Goal: Task Accomplishment & Management: Use online tool/utility

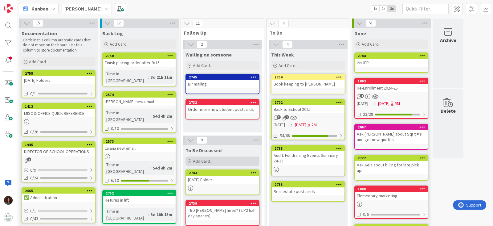
click at [216, 160] on div "Add Card..." at bounding box center [223, 160] width 74 height 9
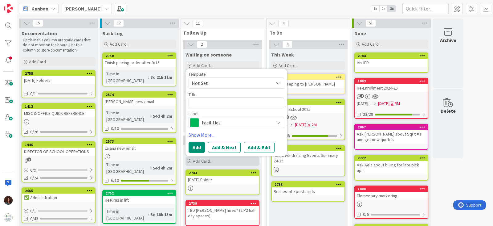
type textarea "x"
type textarea "I"
type textarea "x"
type textarea "In"
type textarea "x"
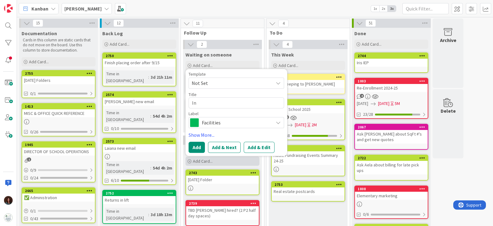
type textarea "Int"
type textarea "x"
type textarea "Inte"
type textarea "x"
type textarea "Inter"
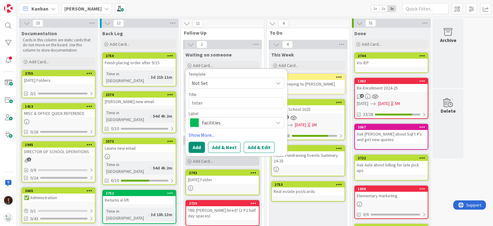
type textarea "x"
type textarea "Inter D"
type textarea "x"
type textarea "Inter De"
type textarea "x"
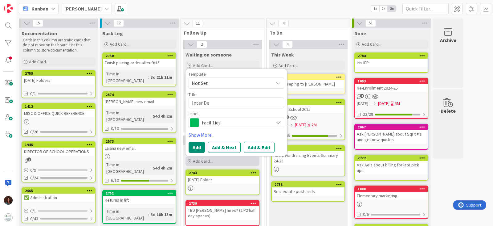
type textarea "Inter Dep"
type textarea "x"
type textarea "Inter Dept"
type textarea "x"
type textarea "Inter Dept"
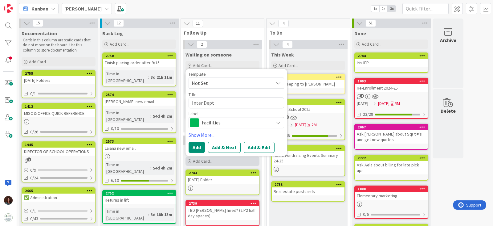
type textarea "x"
type textarea "Inter Dept M"
type textarea "x"
type textarea "Inter Dept Me"
type textarea "x"
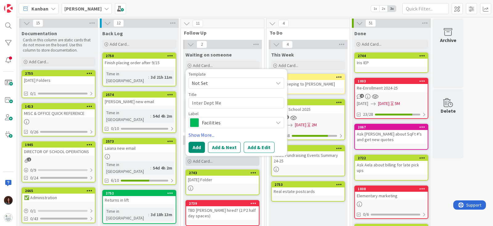
type textarea "Inter Dept Mee"
type textarea "x"
type textarea "Inter Dept Meet"
type textarea "x"
type textarea "Inter Dept Meeti"
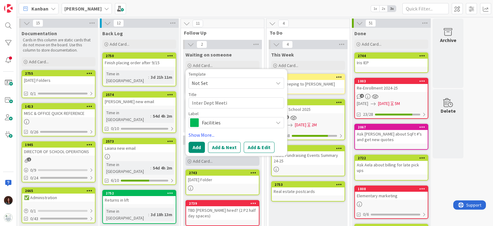
type textarea "x"
type textarea "Inter Dept Meetin"
type textarea "x"
type textarea "Inter Dept Meeting"
type textarea "x"
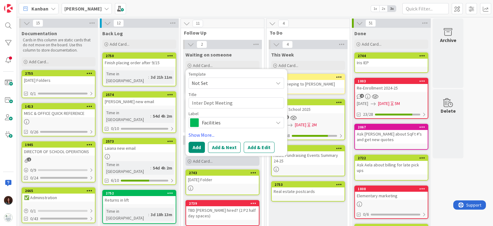
type textarea "Inter Dept Meetings"
type textarea "x"
type textarea "Inter Dept Meeting"
type textarea "x"
type textarea "Inter Dept Meeting"
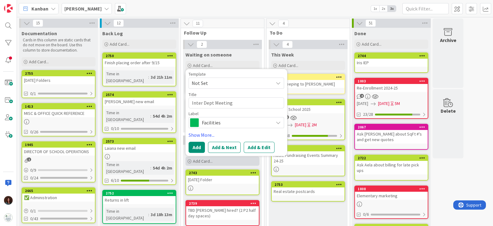
type textarea "x"
type textarea "Inter Dept Meeting A"
type textarea "x"
type textarea "Inter Dept Meeting Ac"
type textarea "x"
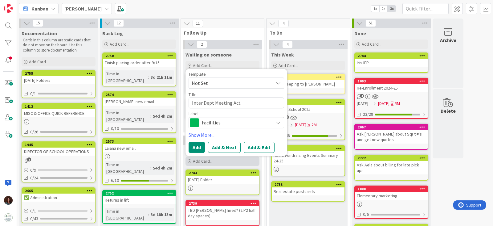
type textarea "Inter Dept Meeting Acti"
type textarea "x"
type textarea "Inter Dept Meeting Actio"
type textarea "x"
type textarea "Inter Dept Meeting Action"
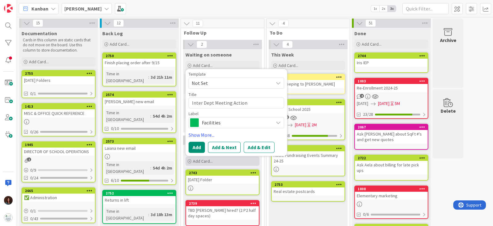
type textarea "x"
type textarea "Inter Dept Meeting Action I"
type textarea "x"
type textarea "Inter Dept Meeting Action It"
type textarea "x"
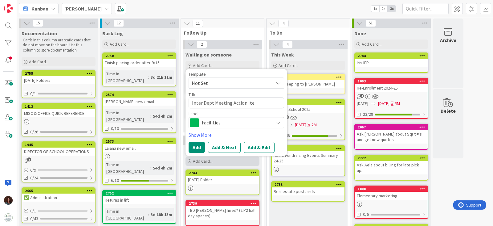
type textarea "Inter Dept Meeting Action Item"
type textarea "x"
type textarea "Inter Dept Meeting Action Items"
click at [226, 125] on span "Facilities" at bounding box center [236, 122] width 68 height 9
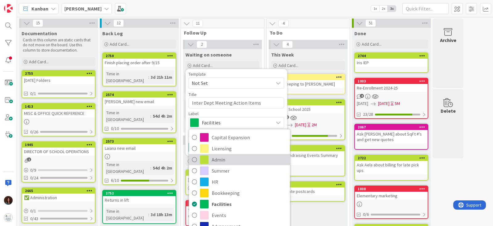
click at [228, 158] on span "Admin" at bounding box center [249, 159] width 75 height 9
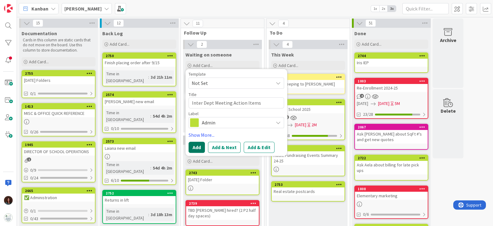
click at [198, 146] on button "Add" at bounding box center [197, 147] width 16 height 11
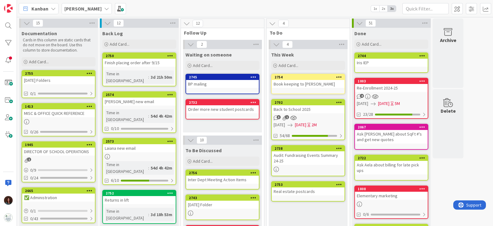
click at [205, 164] on div "Inter Dept Meeting Action Items" at bounding box center [222, 179] width 73 height 8
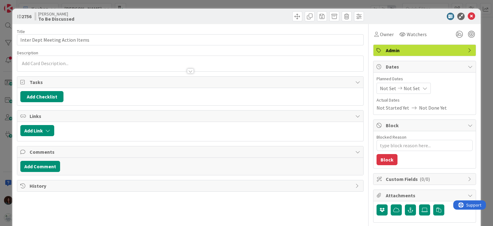
type textarea "x"
click at [50, 94] on button "Add Checklist" at bounding box center [41, 96] width 43 height 11
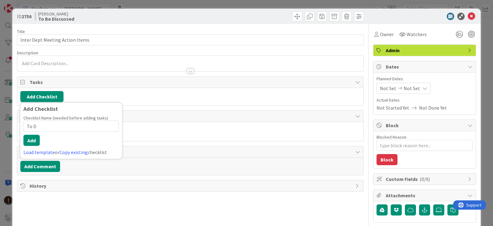
type input "To Do"
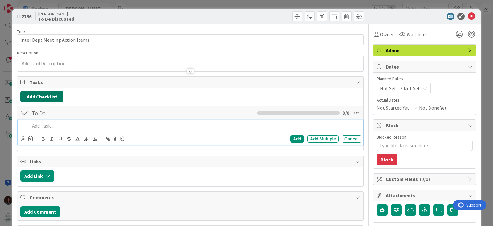
type textarea "x"
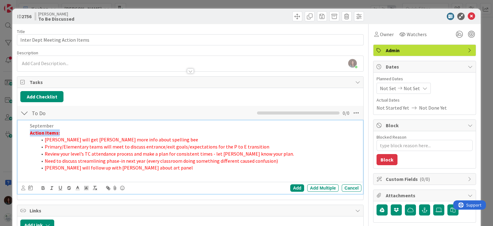
drag, startPoint x: 58, startPoint y: 131, endPoint x: 15, endPoint y: 131, distance: 42.9
click at [14, 130] on div "ID 2756 Rhiannon To Be Discussed Title 31 / 128 Inter Dept Meeting Action Items…" at bounding box center [246, 211] width 469 height 404
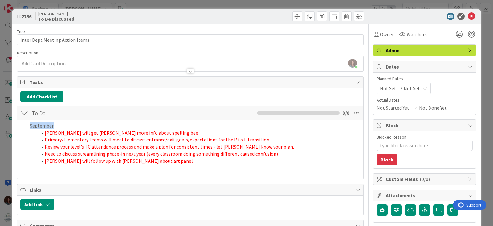
drag, startPoint x: 54, startPoint y: 125, endPoint x: 37, endPoint y: 168, distance: 46.2
click at [13, 126] on div "ID 2756 Rhiannon To Be Discussed Title 31 / 128 Inter Dept Meeting Action Items…" at bounding box center [246, 211] width 469 height 404
drag, startPoint x: 40, startPoint y: 180, endPoint x: 62, endPoint y: 135, distance: 50.3
click at [0, 0] on button "button" at bounding box center [0, 0] width 0 height 0
click at [66, 123] on p "September" at bounding box center [194, 125] width 329 height 7
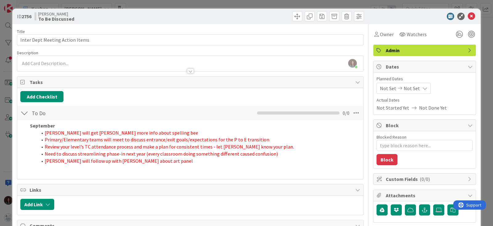
click at [290, 164] on div "Title 31 / 128 Inter Dept Meeting Action Items Description [PERSON_NAME] just j…" at bounding box center [190, 216] width 347 height 384
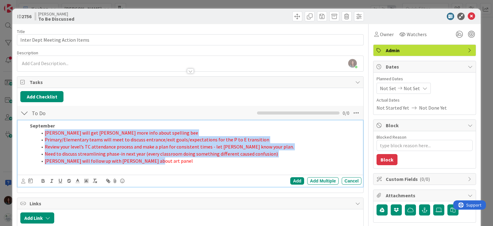
drag, startPoint x: 119, startPoint y: 160, endPoint x: 56, endPoint y: 145, distance: 64.7
click at [36, 132] on ol "[PERSON_NAME] will get [PERSON_NAME] more info about spelling bee Primary/Eleme…" at bounding box center [194, 146] width 329 height 35
copy ol "[PERSON_NAME] will get [PERSON_NAME] more info about spelling bee Primary/Eleme…"
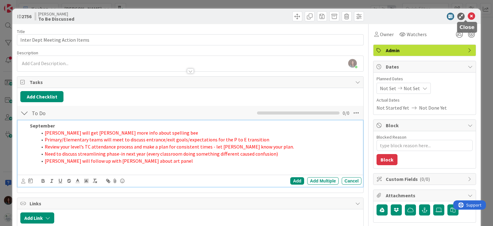
click at [358, 15] on icon at bounding box center [471, 16] width 7 height 7
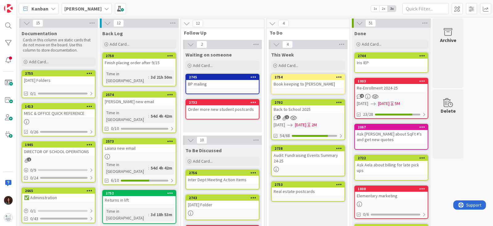
click at [231, 164] on div "Inter Dept Meeting Action Items" at bounding box center [222, 179] width 73 height 8
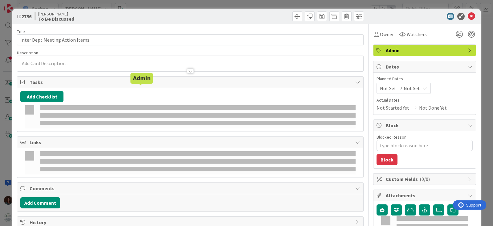
type textarea "x"
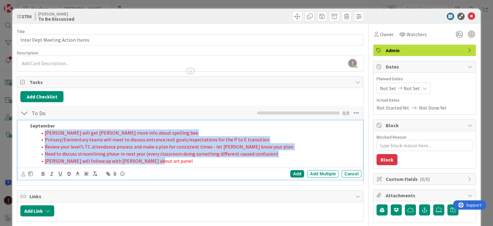
drag, startPoint x: 155, startPoint y: 159, endPoint x: 49, endPoint y: 148, distance: 106.6
click at [42, 133] on ol "[PERSON_NAME] will get [PERSON_NAME] more info about spelling bee Primary/Eleme…" at bounding box center [194, 146] width 329 height 35
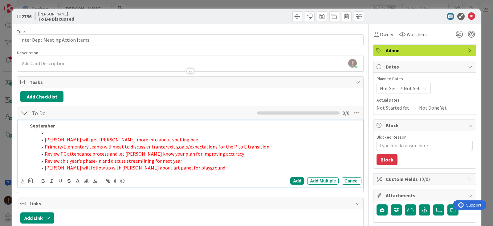
click at [63, 134] on li at bounding box center [198, 132] width 322 height 7
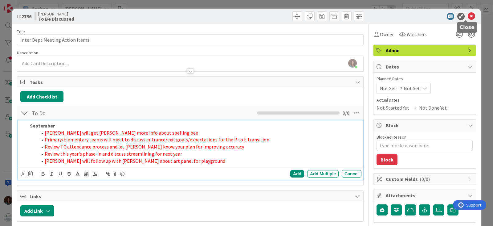
click at [358, 13] on icon at bounding box center [471, 16] width 7 height 7
